Goal: Check status: Check status

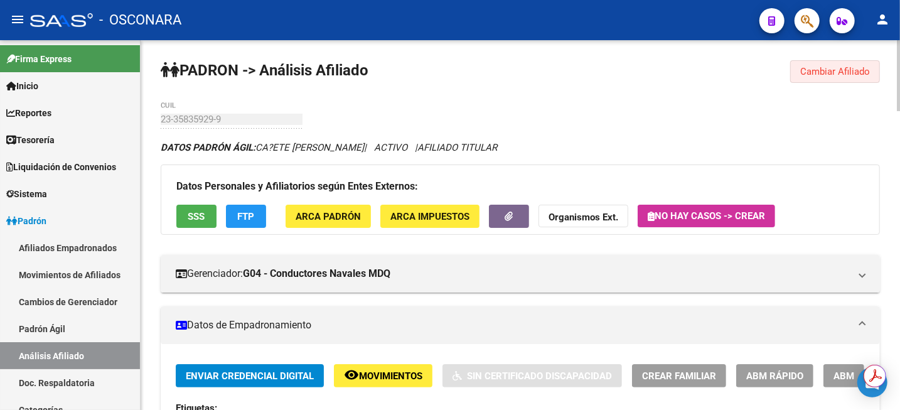
click at [844, 74] on span "Cambiar Afiliado" at bounding box center [836, 71] width 70 height 11
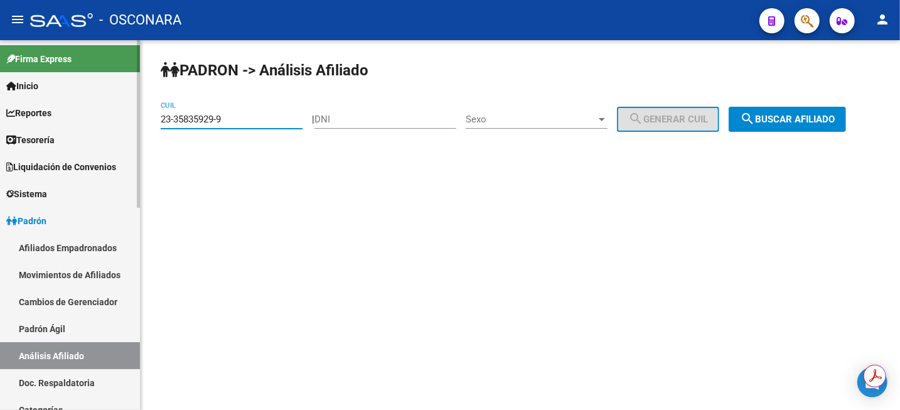
drag, startPoint x: 273, startPoint y: 120, endPoint x: 109, endPoint y: 117, distance: 163.3
click at [109, 117] on mat-sidenav-container "Firma Express Inicio Calendario SSS Instructivos Contacto OS Reportes Tablero d…" at bounding box center [450, 225] width 900 height 370
paste input "0-32016475-4"
type input "20-32016475-4"
click at [835, 116] on span "search Buscar afiliado" at bounding box center [787, 119] width 95 height 11
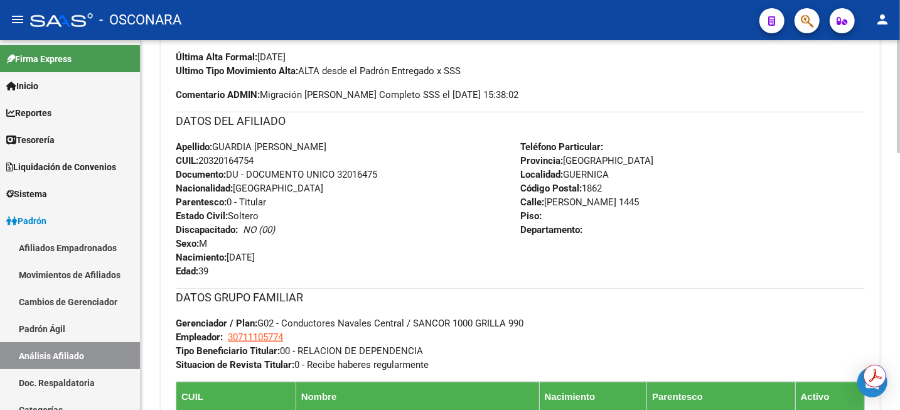
scroll to position [549, 0]
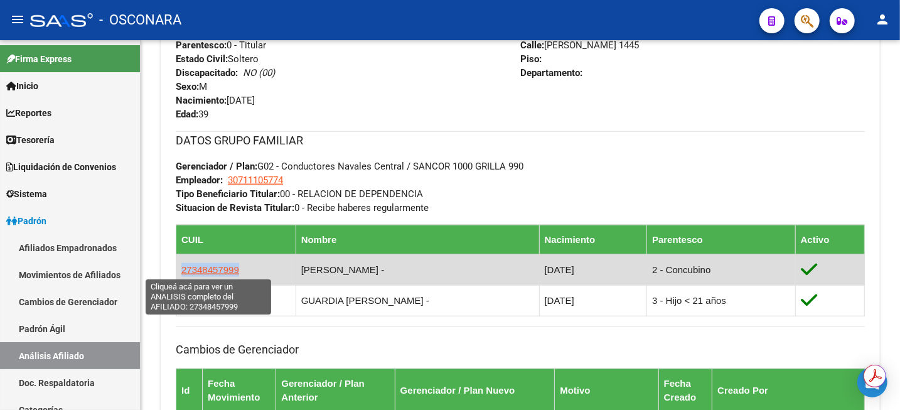
drag, startPoint x: 251, startPoint y: 273, endPoint x: 183, endPoint y: 265, distance: 68.2
click at [183, 265] on td "27348457999" at bounding box center [236, 269] width 120 height 31
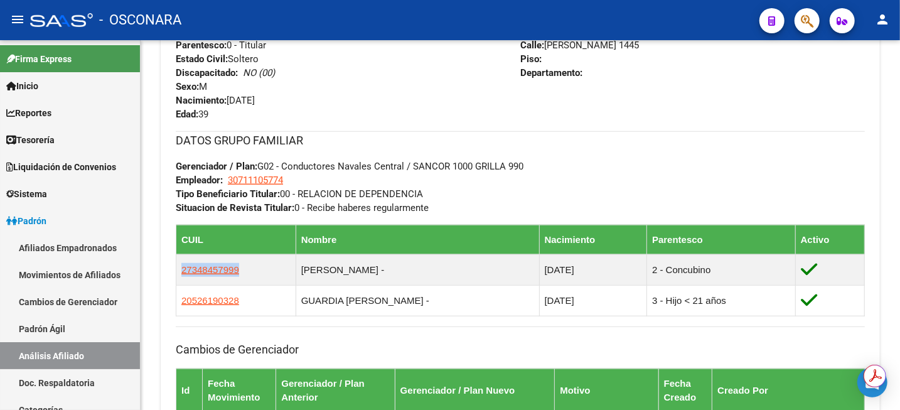
copy span "27348457999"
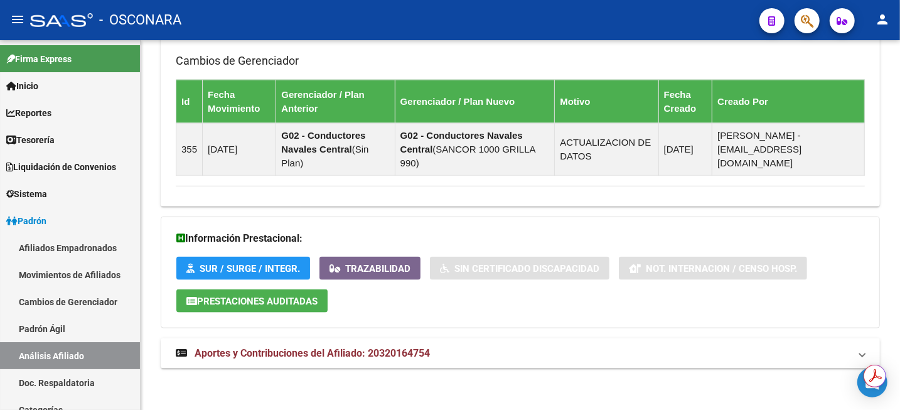
scroll to position [838, 0]
click at [409, 347] on span "Aportes y Contribuciones del Afiliado: 20320164754" at bounding box center [312, 353] width 235 height 12
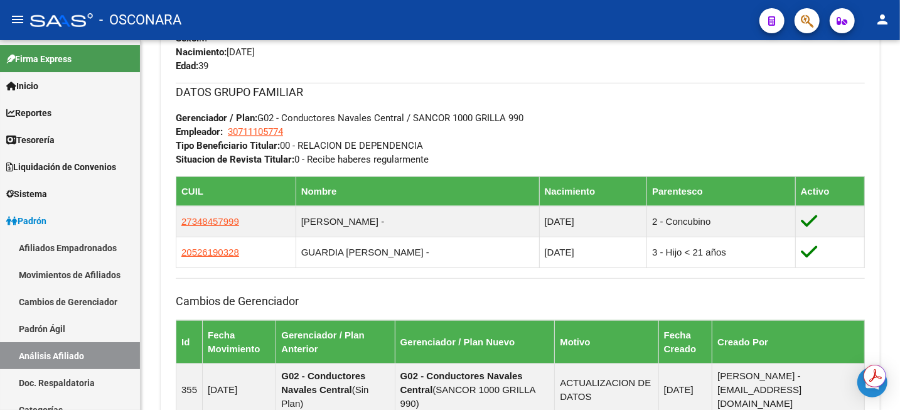
scroll to position [603, 0]
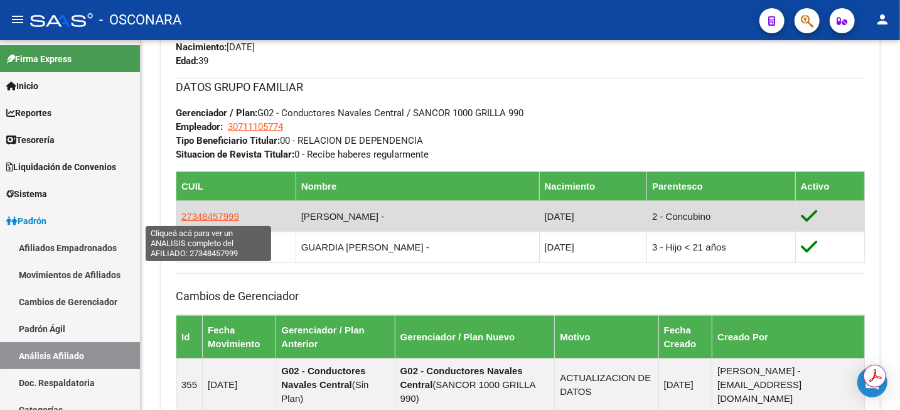
click at [231, 220] on span "27348457999" at bounding box center [210, 216] width 58 height 11
type textarea "27348457999"
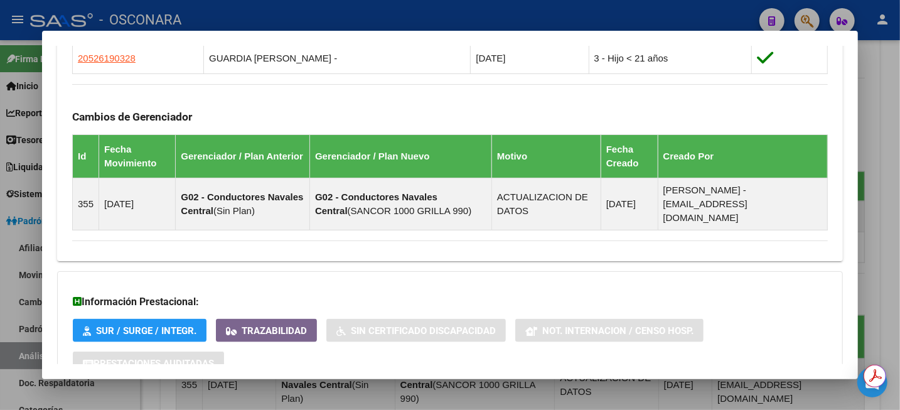
scroll to position [875, 0]
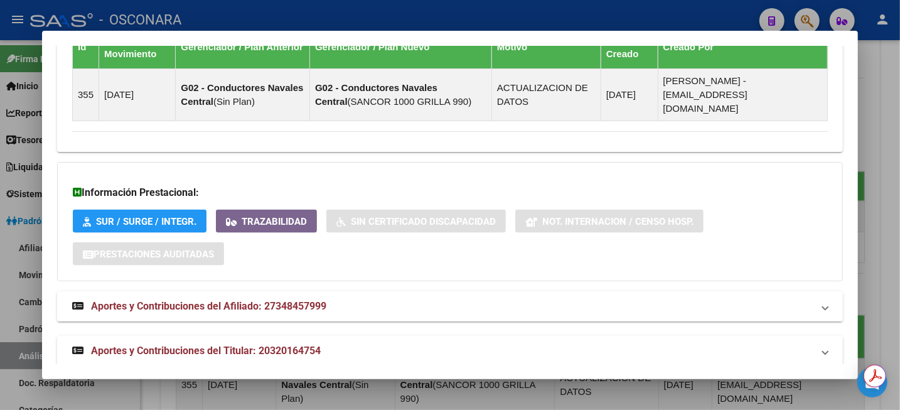
click at [286, 300] on span "Aportes y Contribuciones del Afiliado: 27348457999" at bounding box center [208, 306] width 235 height 12
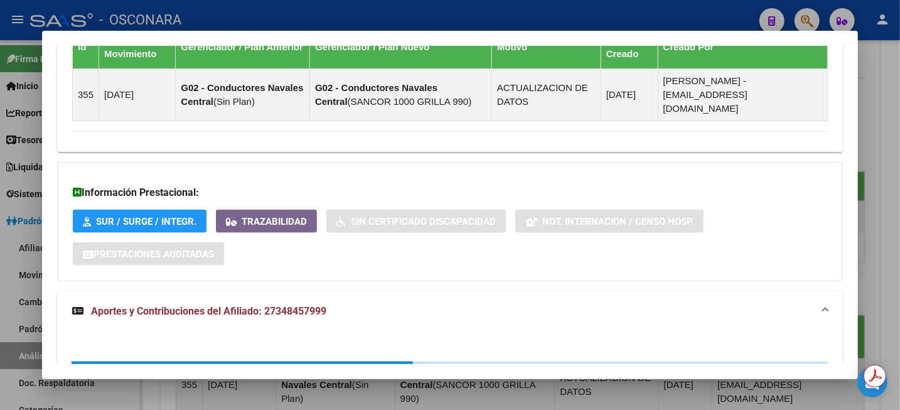
scroll to position [1091, 0]
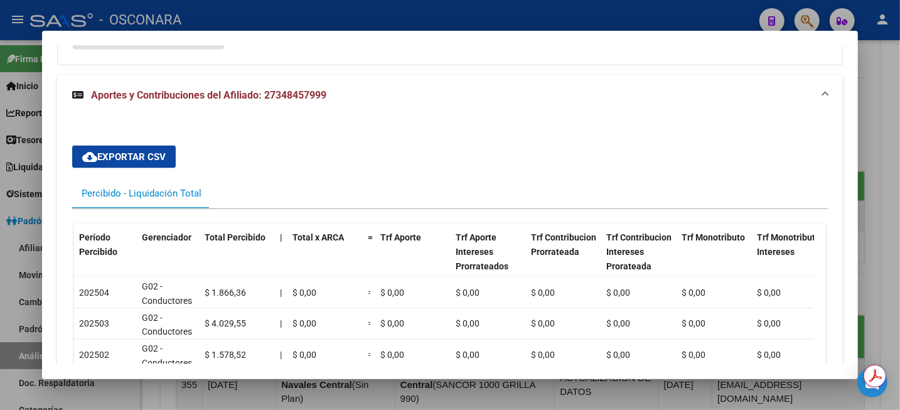
click at [899, 120] on div at bounding box center [450, 205] width 900 height 410
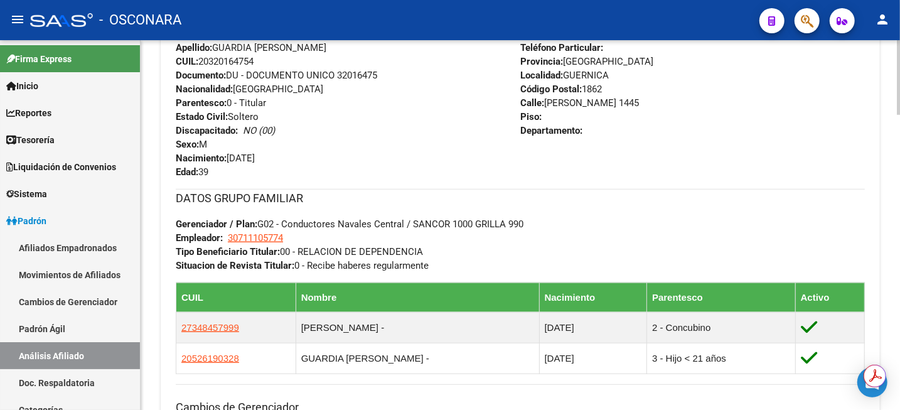
scroll to position [524, 0]
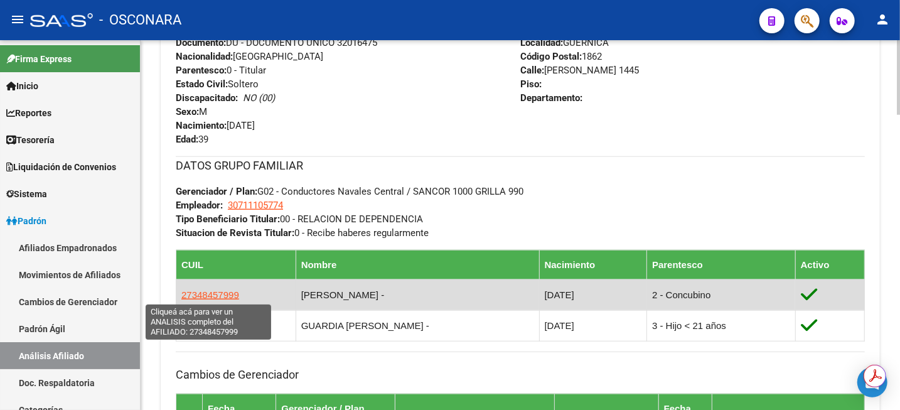
click at [215, 296] on span "27348457999" at bounding box center [210, 294] width 58 height 11
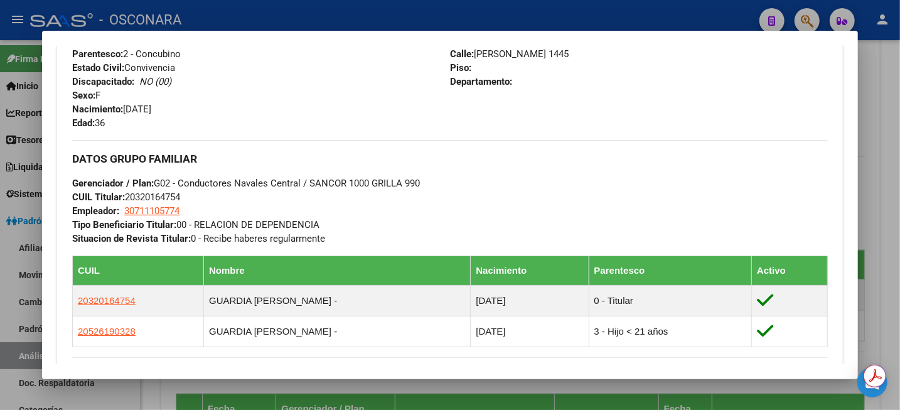
scroll to position [326, 0]
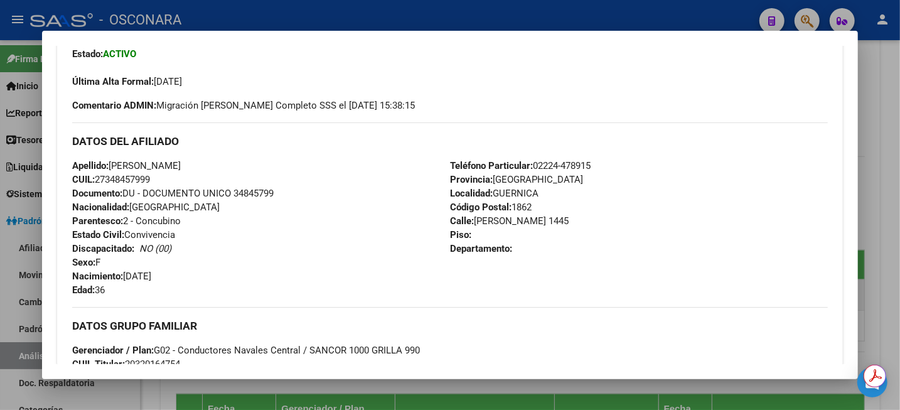
click at [899, 90] on div at bounding box center [450, 205] width 900 height 410
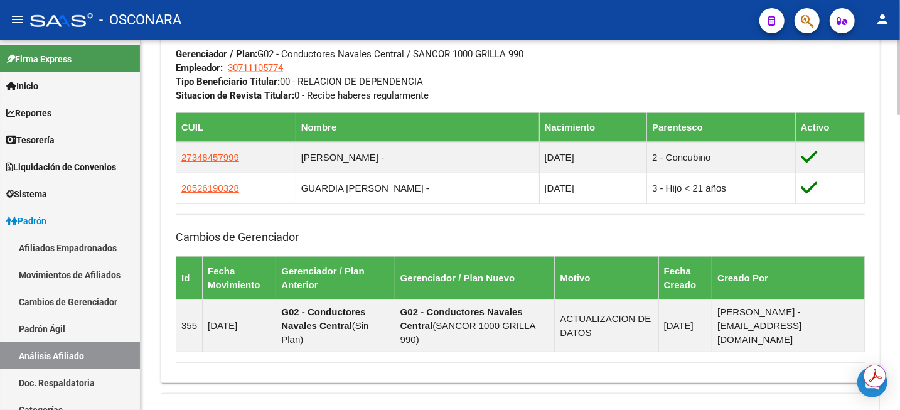
scroll to position [681, 0]
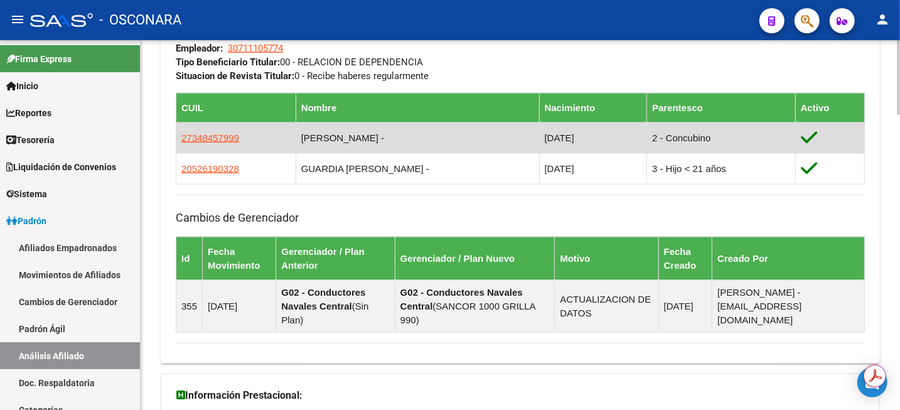
drag, startPoint x: 306, startPoint y: 136, endPoint x: 384, endPoint y: 138, distance: 77.9
click at [384, 138] on td "[PERSON_NAME] -" at bounding box center [418, 137] width 244 height 31
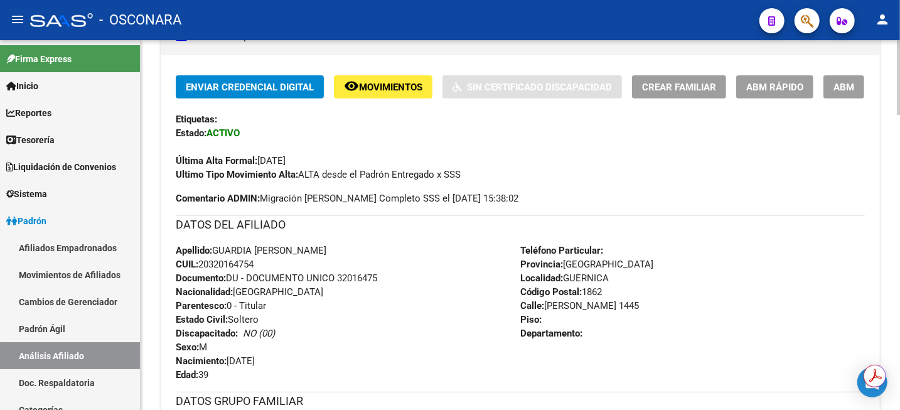
scroll to position [78, 0]
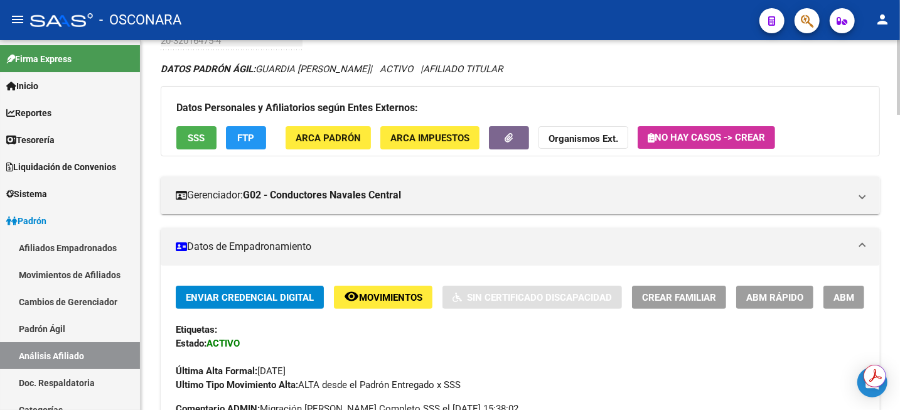
click at [616, 69] on div "DATOS [PERSON_NAME] ÁGIL: GUARDIA [PERSON_NAME] | ACTIVO | AFILIADO TITULAR" at bounding box center [521, 69] width 720 height 14
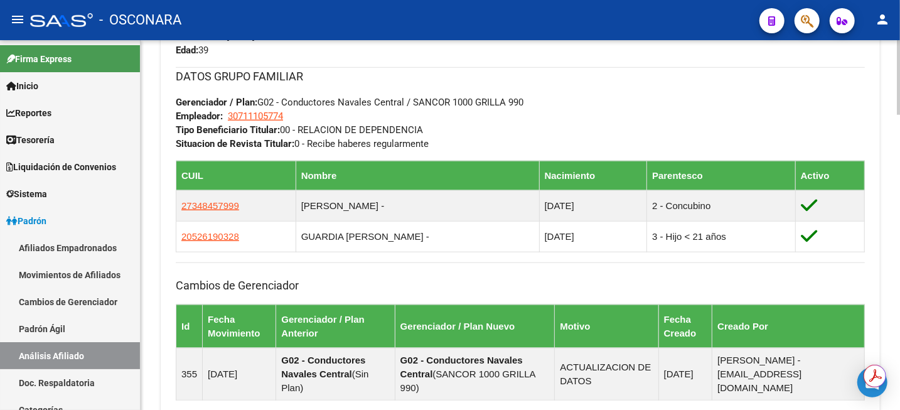
scroll to position [706, 0]
